Goal: Find specific page/section: Find specific page/section

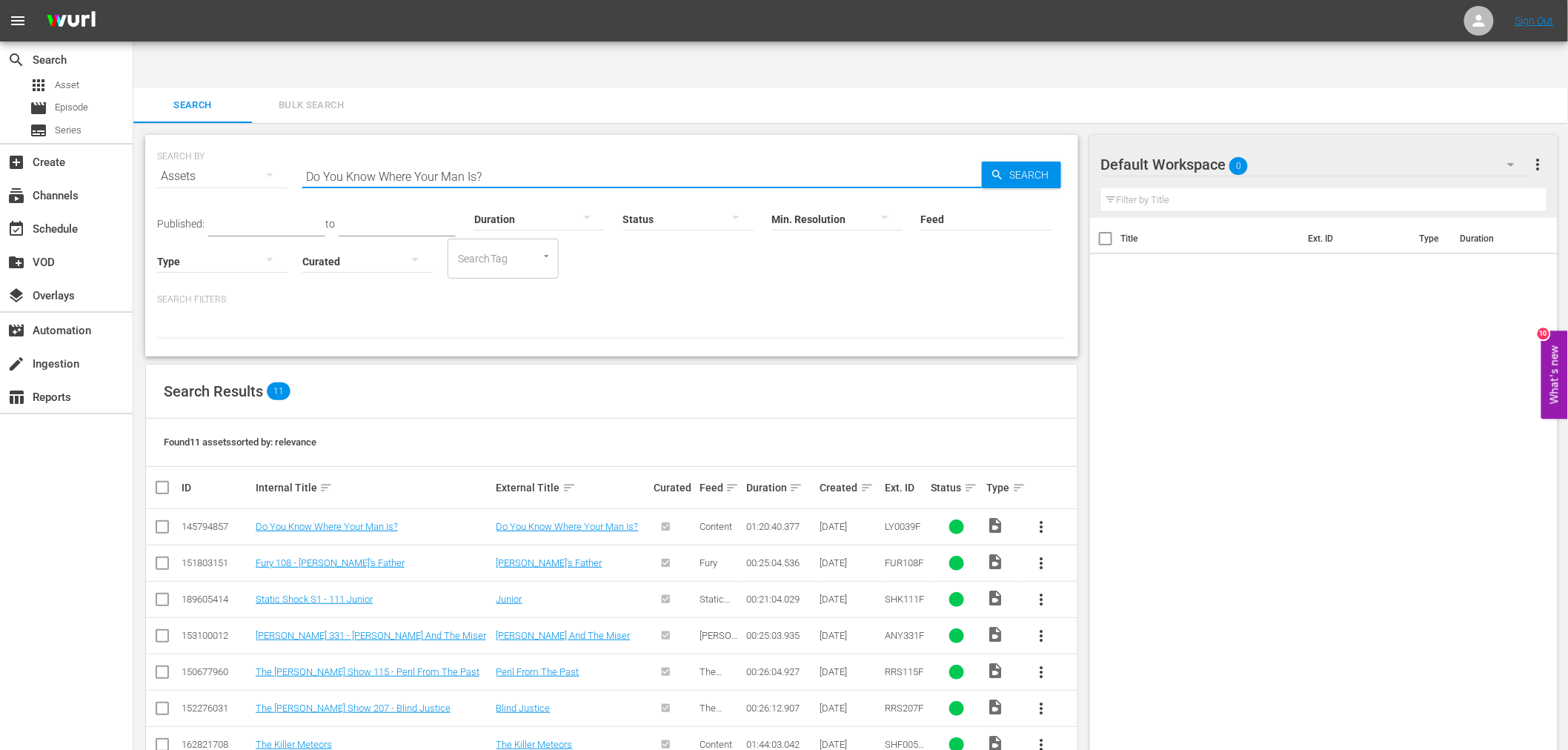
drag, startPoint x: 507, startPoint y: 134, endPoint x: 181, endPoint y: 152, distance: 326.5
click at [181, 152] on div "SEARCH BY Search By Assets Search ID, Title, Description, Keywords, or Category…" at bounding box center [612, 167] width 909 height 53
type input "harlem hell"
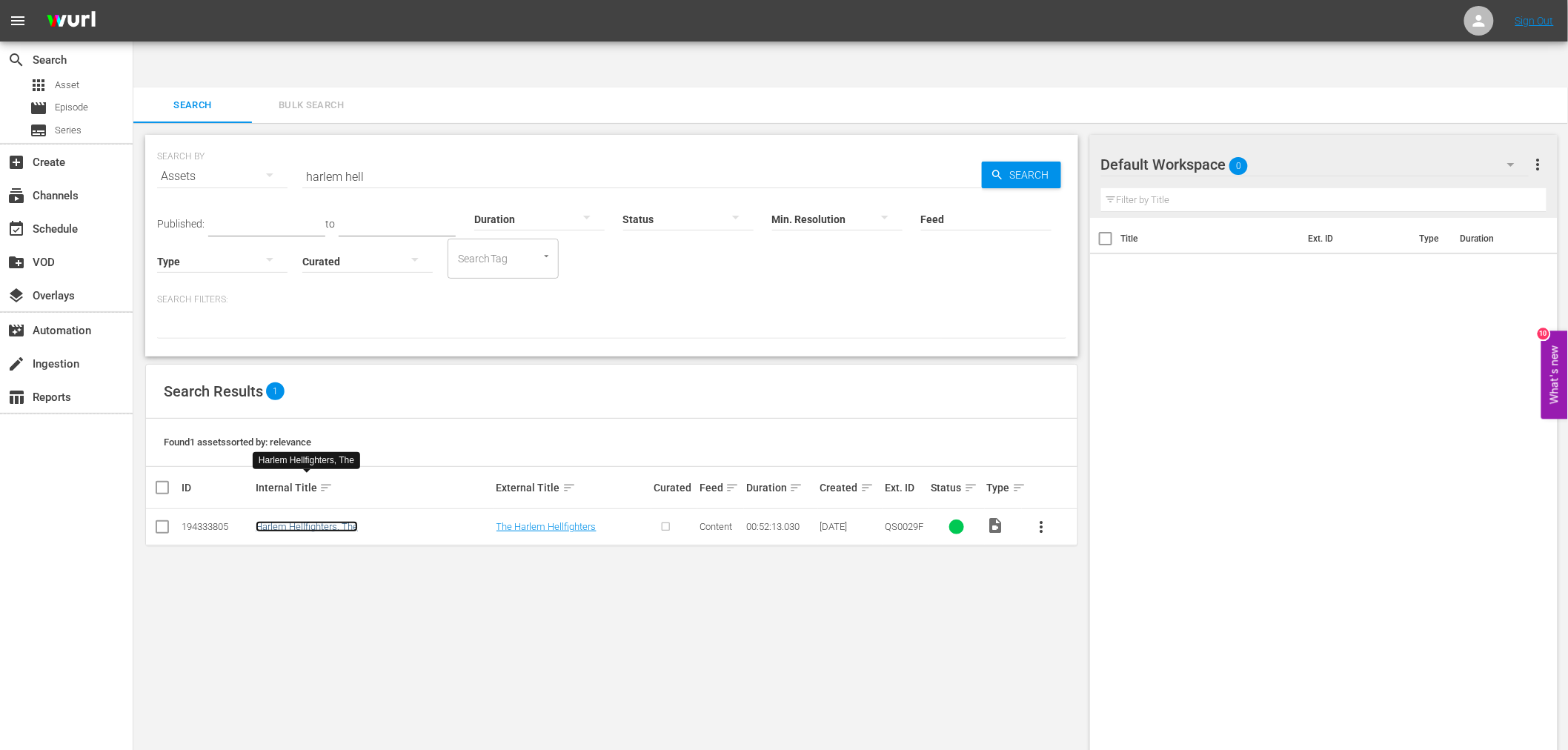
click at [290, 521] on link "Harlem Hellfighters, The" at bounding box center [306, 526] width 102 height 11
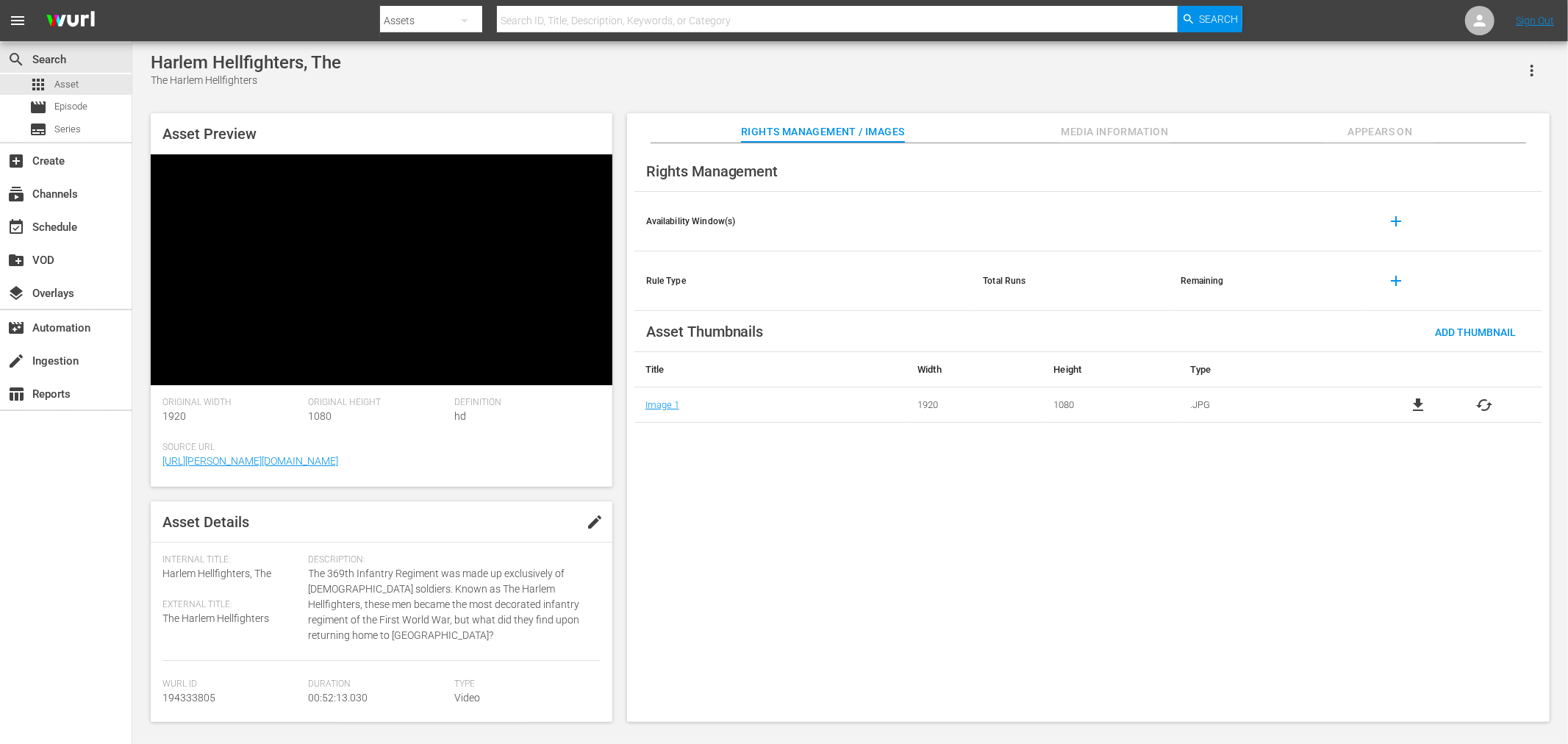
click at [799, 594] on div "Rights Management Availability Window(s) add Rule Type Total Runs Remaining add…" at bounding box center [1088, 433] width 922 height 579
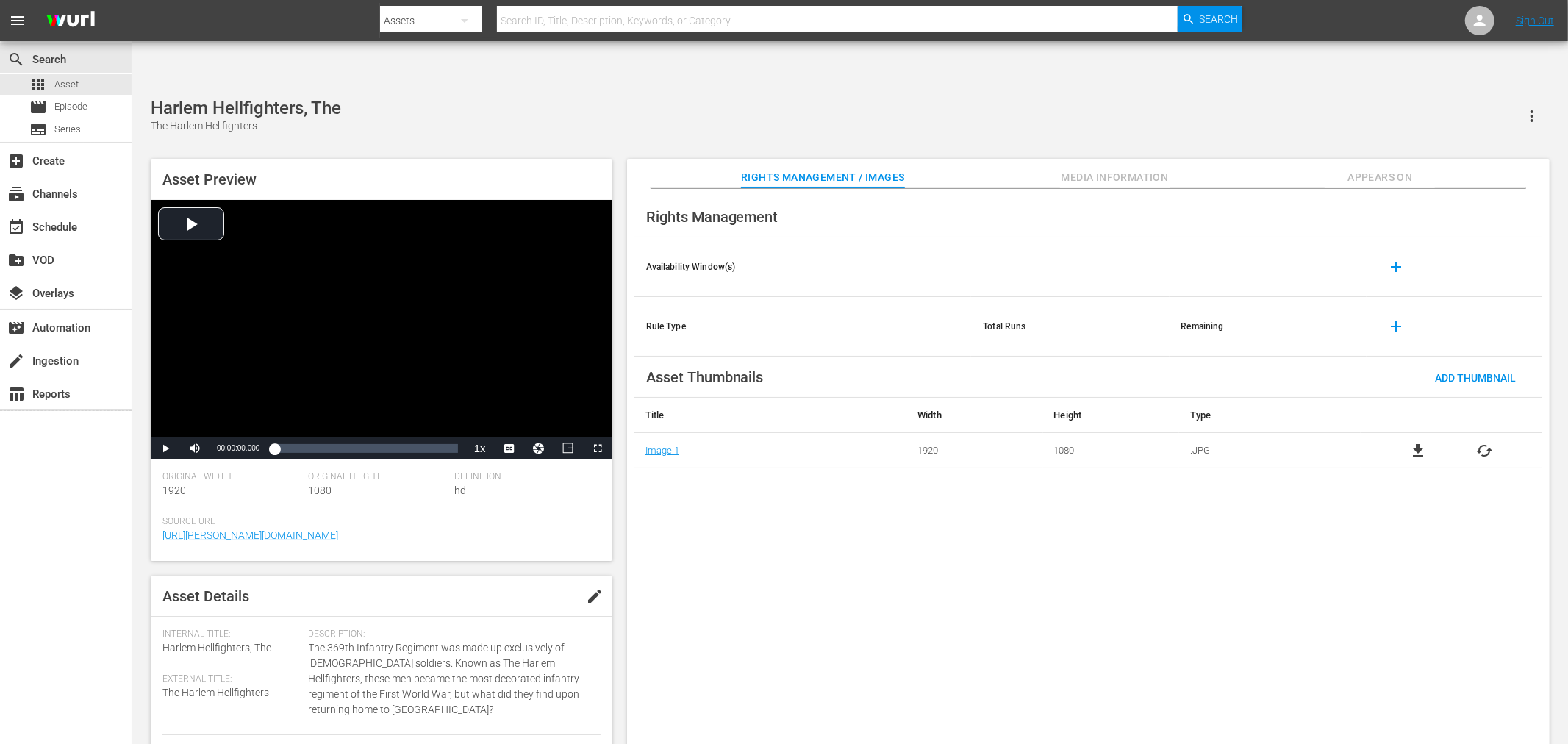
click at [769, 587] on div "Rights Management Availability Window(s) add Rule Type Total Runs Remaining add…" at bounding box center [1088, 478] width 922 height 579
click at [1299, 555] on div "Rights Management Availability Window(s) add Rule Type Total Runs Remaining add…" at bounding box center [1088, 478] width 922 height 579
click at [166, 448] on span "Video Player" at bounding box center [166, 448] width 0 height 0
click at [482, 377] on span "1.5x" at bounding box center [480, 382] width 17 height 11
click at [223, 448] on div "Volume Level" at bounding box center [217, 449] width 11 height 2
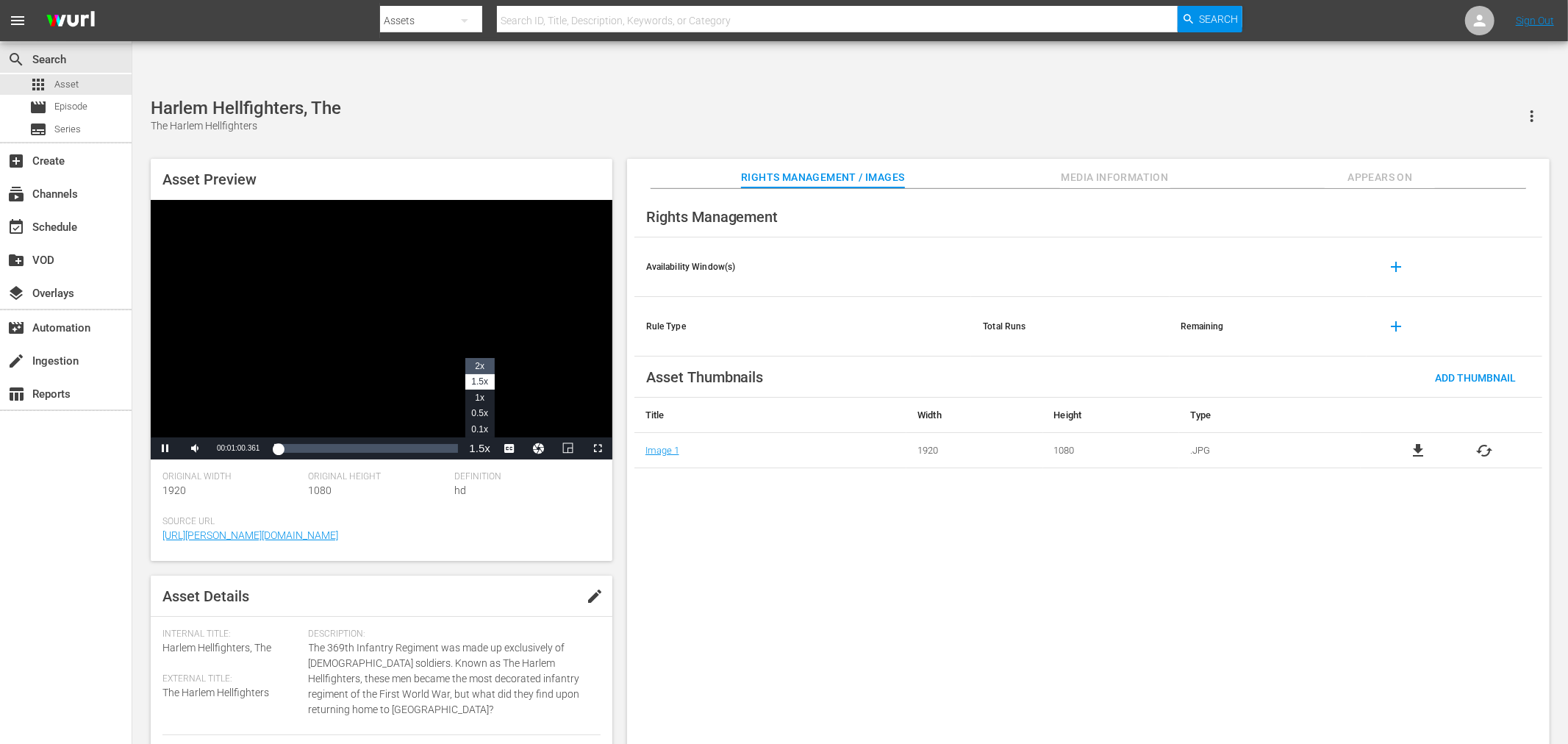
click at [485, 358] on li "2x" at bounding box center [480, 365] width 30 height 16
click at [166, 448] on span "Video Player" at bounding box center [166, 448] width 0 height 0
drag, startPoint x: 974, startPoint y: 520, endPoint x: 959, endPoint y: 529, distance: 17.5
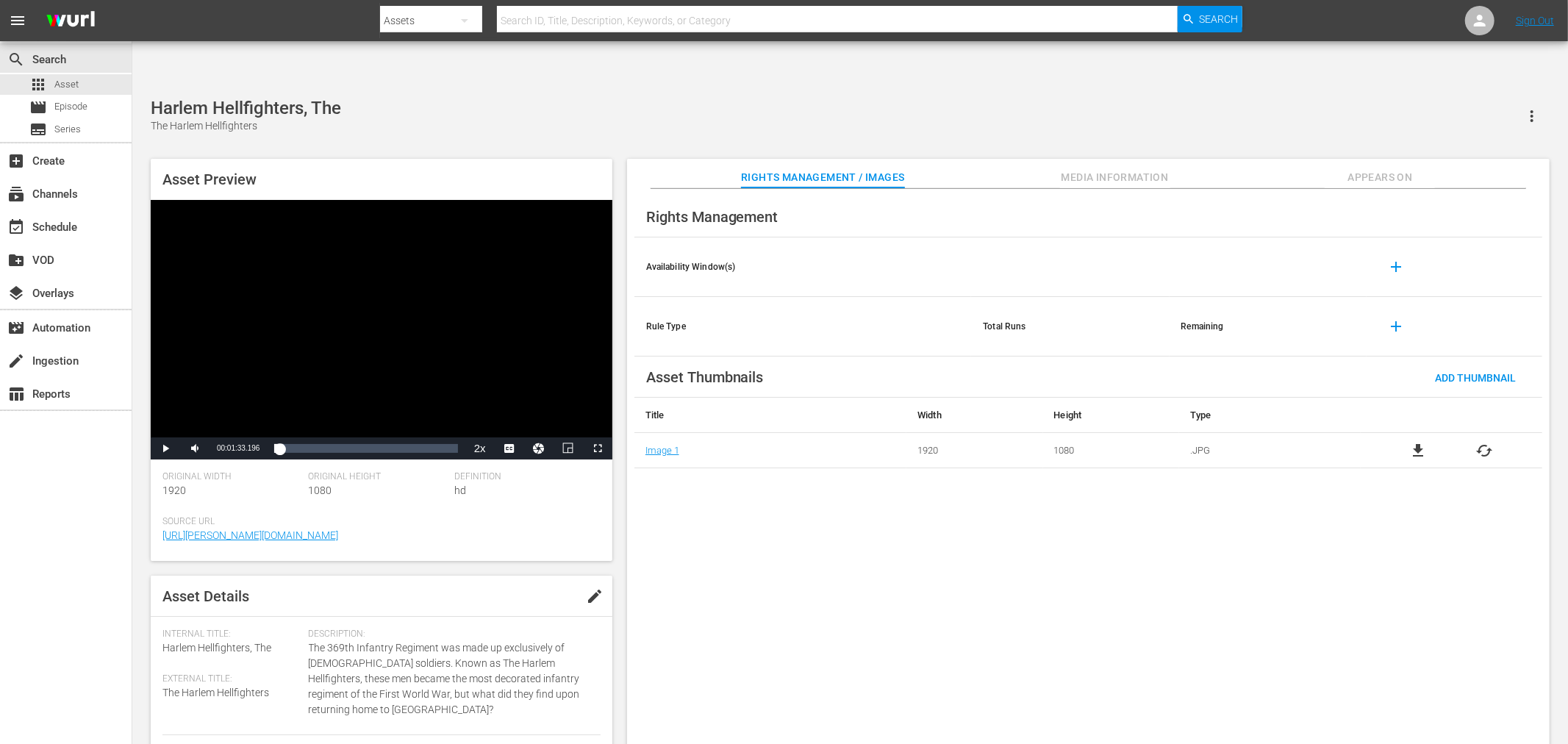
click at [974, 519] on div "Rights Management Availability Window(s) add Rule Type Total Runs Remaining add…" at bounding box center [1088, 478] width 922 height 579
